Goal: Use online tool/utility: Utilize a website feature to perform a specific function

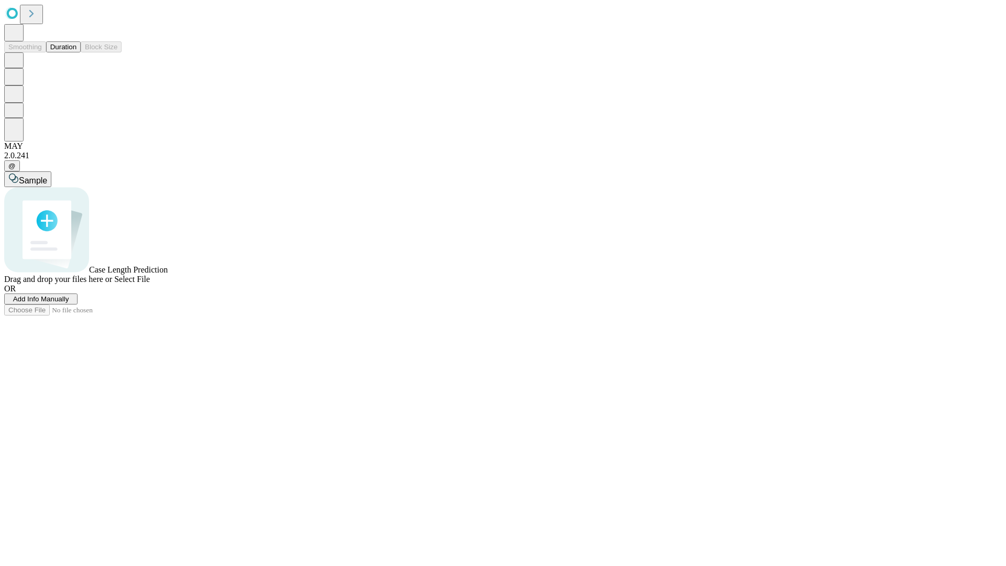
click at [76, 52] on button "Duration" at bounding box center [63, 46] width 35 height 11
click at [150, 283] on span "Select File" at bounding box center [132, 279] width 36 height 9
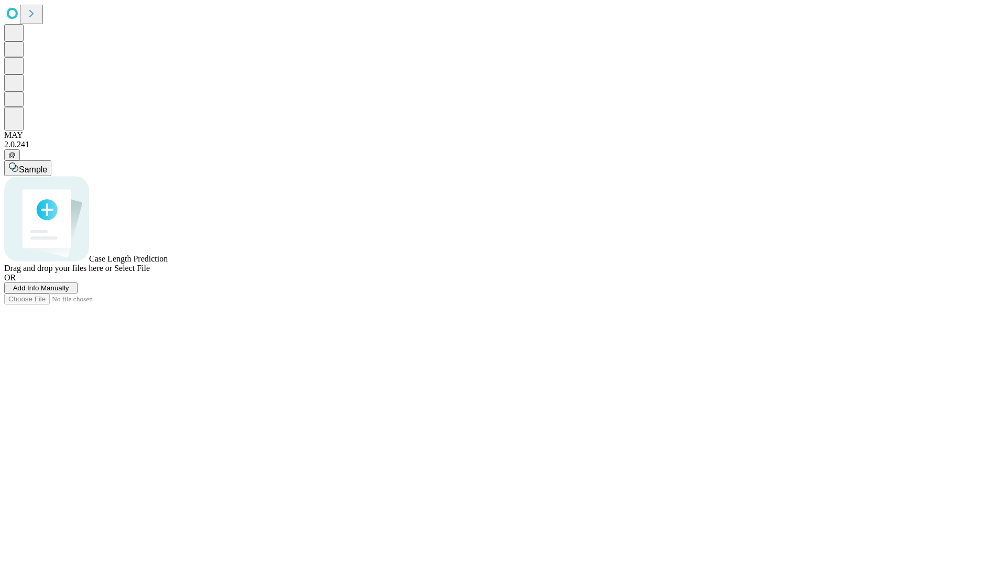
click at [150, 272] on span "Select File" at bounding box center [132, 268] width 36 height 9
